Goal: Task Accomplishment & Management: Manage account settings

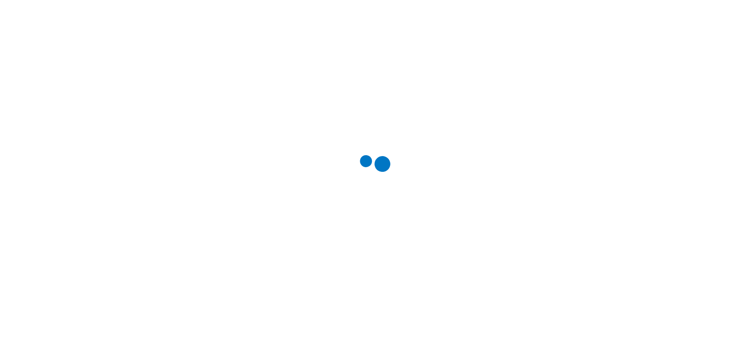
click at [635, 14] on div at bounding box center [374, 169] width 741 height 339
click at [635, 16] on div at bounding box center [374, 169] width 741 height 339
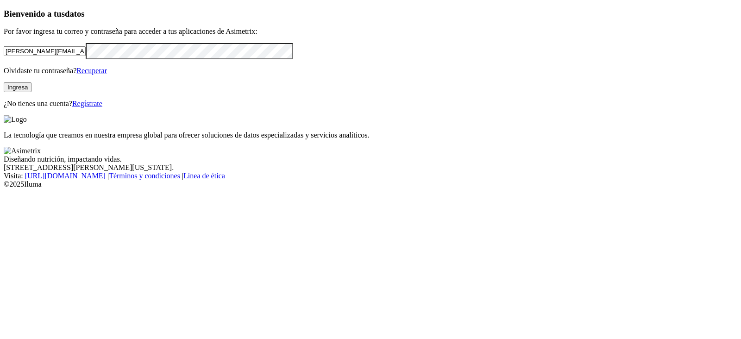
drag, startPoint x: 44, startPoint y: 90, endPoint x: 0, endPoint y: 61, distance: 52.8
click at [4, 61] on div "Bienvenido a tus datos Por favor ingresa tu correo y contraseña para acceder a …" at bounding box center [371, 58] width 734 height 99
click at [206, 59] on div "[PERSON_NAME][EMAIL_ADDRESS][PERSON_NAME][DOMAIN_NAME]" at bounding box center [371, 51] width 734 height 16
drag, startPoint x: 204, startPoint y: 109, endPoint x: 0, endPoint y: 149, distance: 208.2
click at [4, 108] on div "Bienvenido a tus datos Por favor ingresa tu correo y contraseña para acceder a …" at bounding box center [371, 58] width 734 height 99
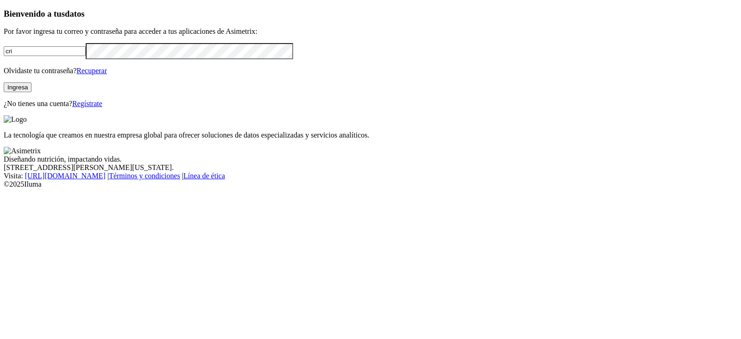
type input "[EMAIL_ADDRESS][DOMAIN_NAME]"
click at [4, 108] on div "Bienvenido a tus datos Por favor ingresa tu correo y contraseña para acceder a …" at bounding box center [371, 58] width 734 height 99
click input "submit" at bounding box center [0, 0] width 0 height 0
